Goal: Information Seeking & Learning: Learn about a topic

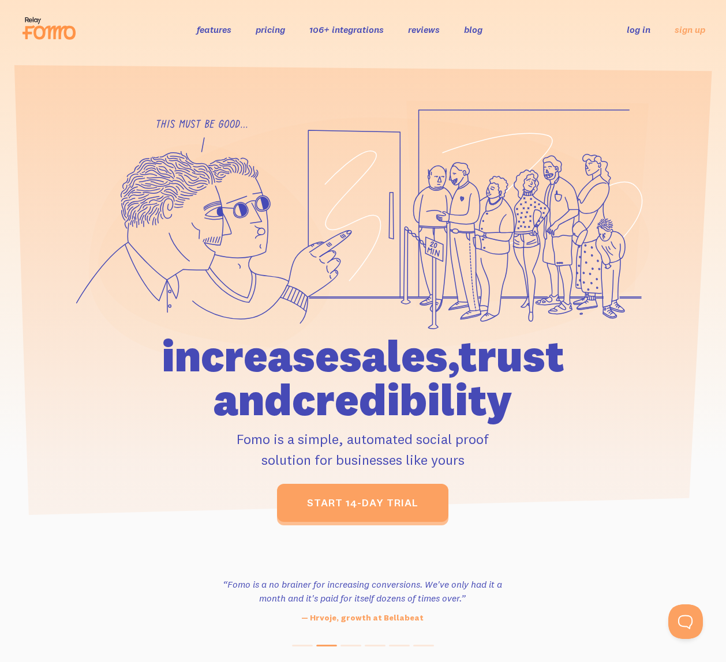
click at [271, 30] on link "pricing" at bounding box center [270, 30] width 29 height 12
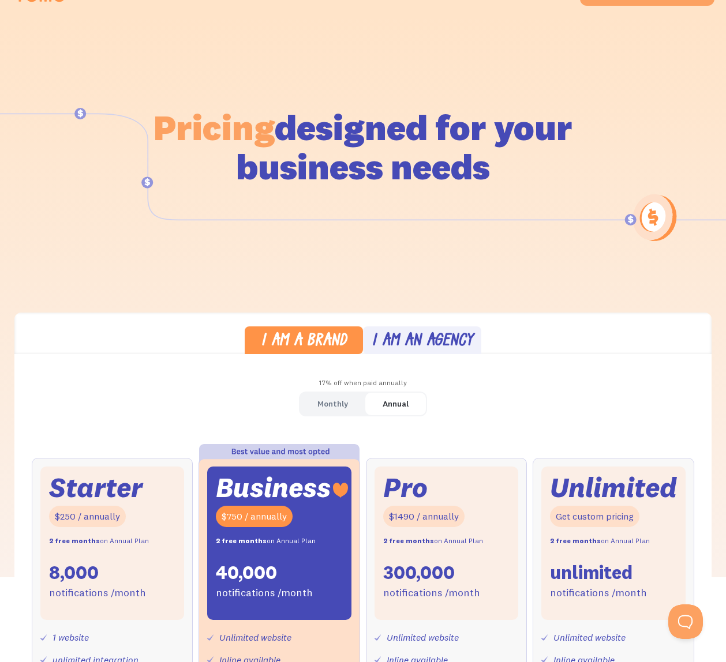
scroll to position [377, 0]
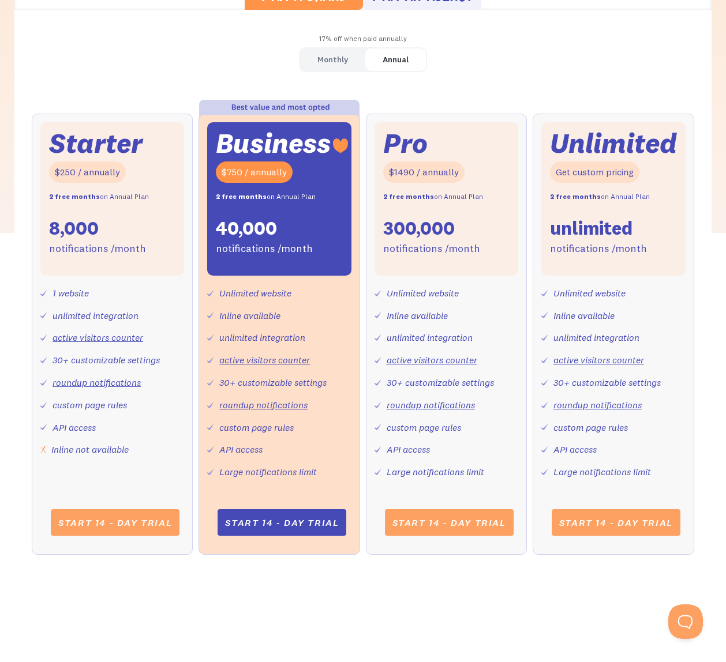
drag, startPoint x: 223, startPoint y: 293, endPoint x: 304, endPoint y: 291, distance: 81.4
click at [304, 291] on div "Unlimited website Inline available unlimited integration active visitors counte…" at bounding box center [279, 378] width 144 height 205
drag, startPoint x: 253, startPoint y: 312, endPoint x: 261, endPoint y: 312, distance: 8.1
click at [261, 312] on div "Inline available" at bounding box center [249, 316] width 61 height 17
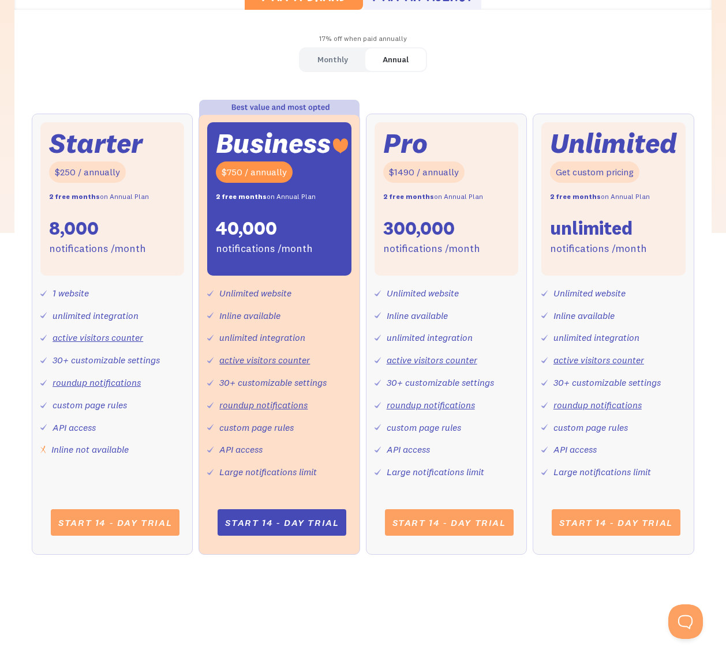
drag, startPoint x: 72, startPoint y: 434, endPoint x: 64, endPoint y: 426, distance: 11.0
click at [64, 426] on div "1 website unlimited integration active visitors counter 30+ customizable settin…" at bounding box center [112, 367] width 144 height 182
click at [65, 426] on div "API access" at bounding box center [74, 428] width 43 height 17
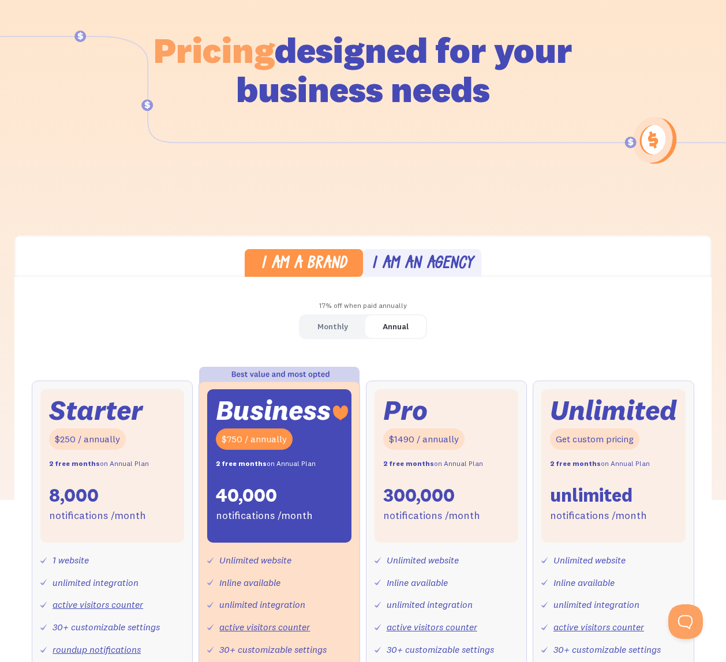
scroll to position [0, 0]
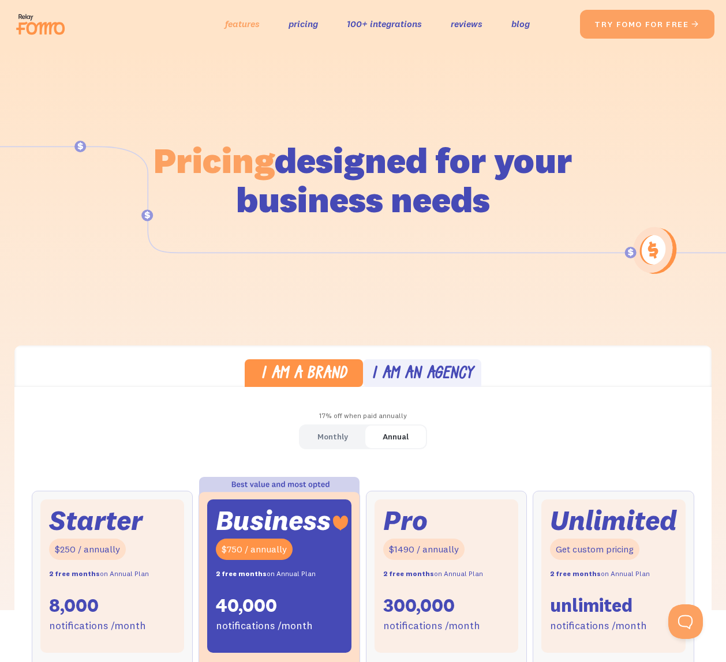
click at [246, 24] on link "features" at bounding box center [242, 24] width 35 height 17
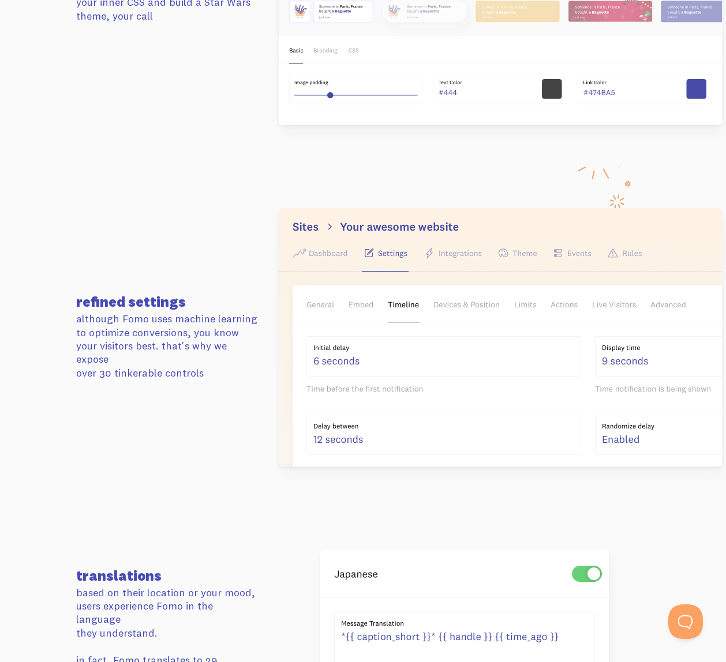
scroll to position [1841, 0]
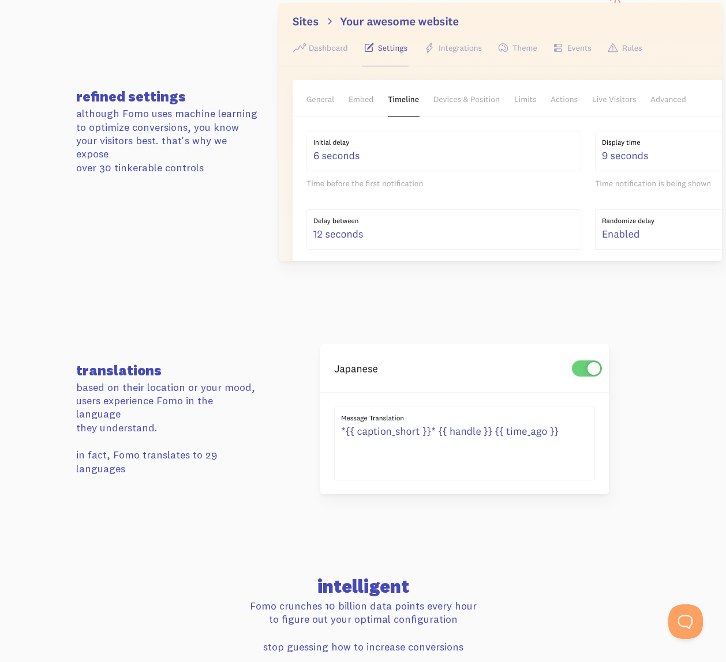
click at [127, 561] on section "intelligent Fomo crunches 10 billion data points every hour to figure out your …" at bounding box center [363, 595] width 726 height 118
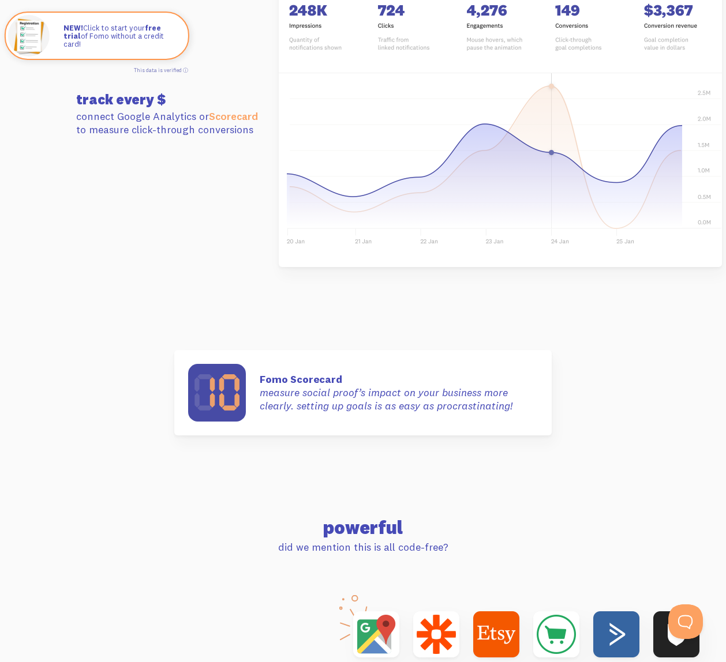
scroll to position [3634, 0]
